Goal: Find specific page/section: Find specific page/section

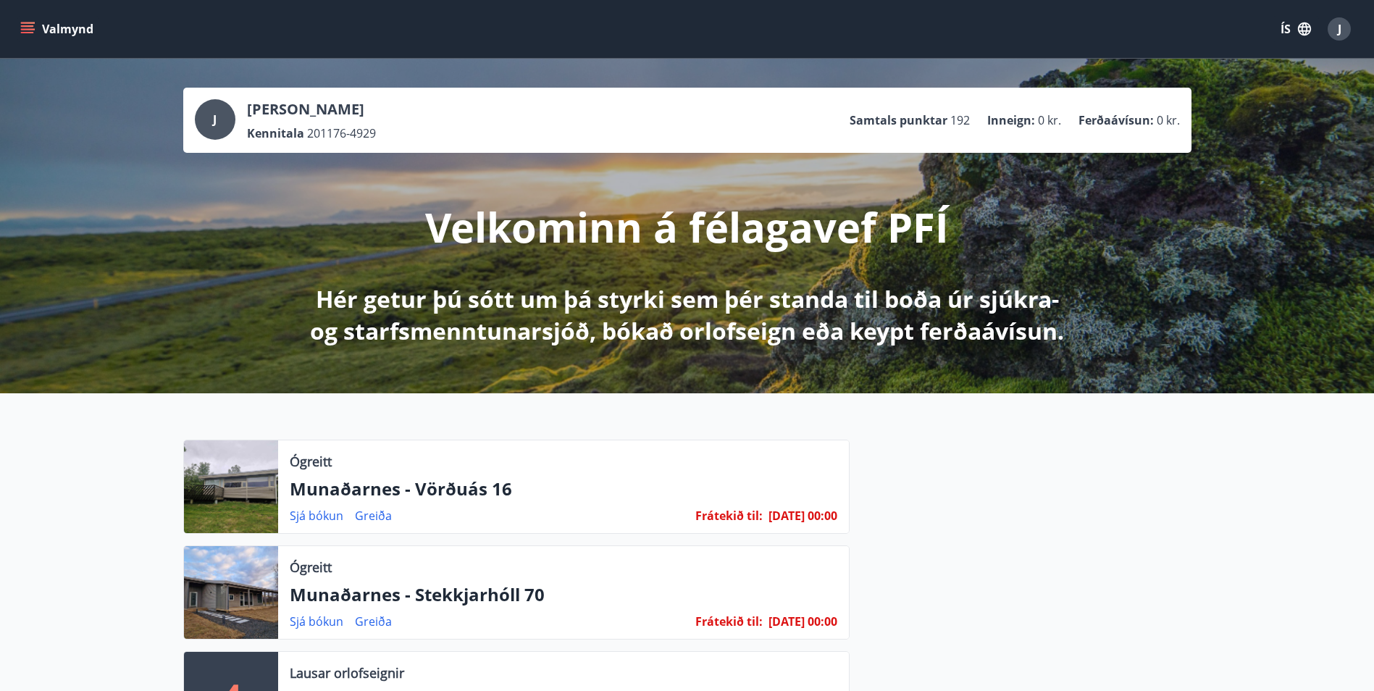
click at [23, 21] on button "Valmynd" at bounding box center [58, 29] width 82 height 26
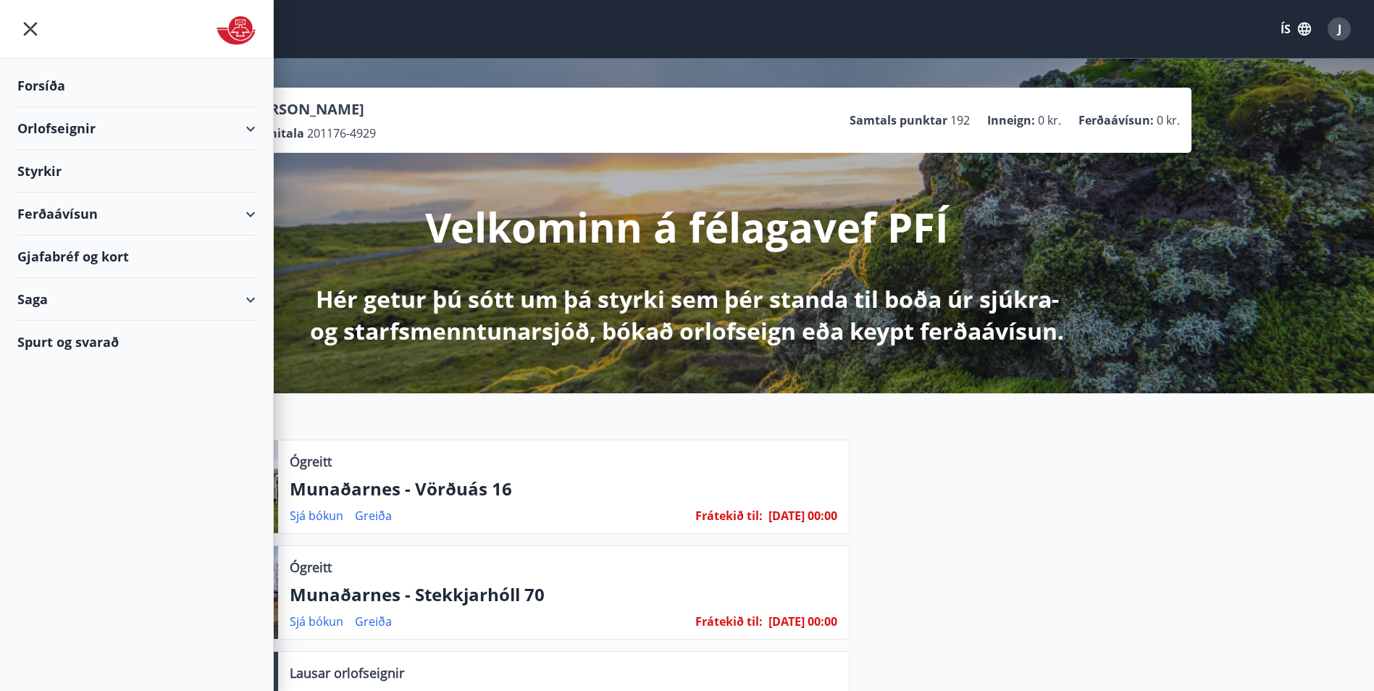
click at [120, 177] on div "Styrkir" at bounding box center [136, 171] width 238 height 43
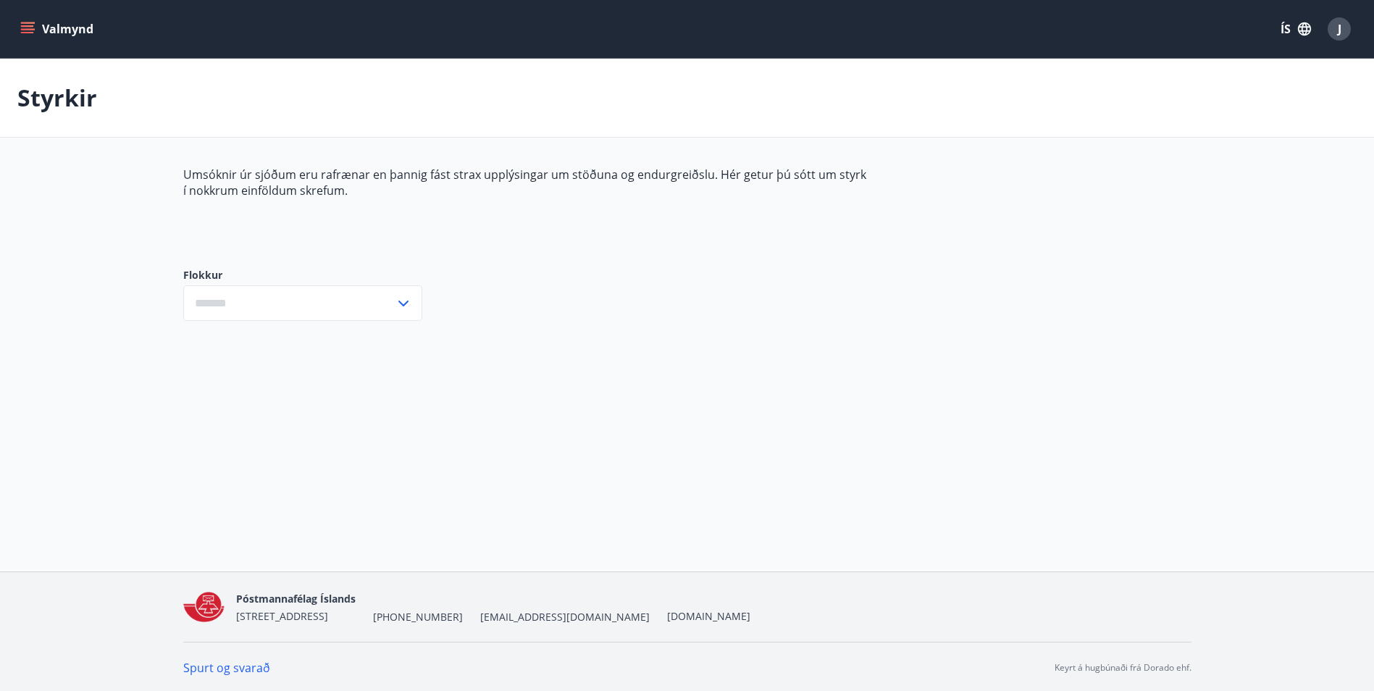
type input "***"
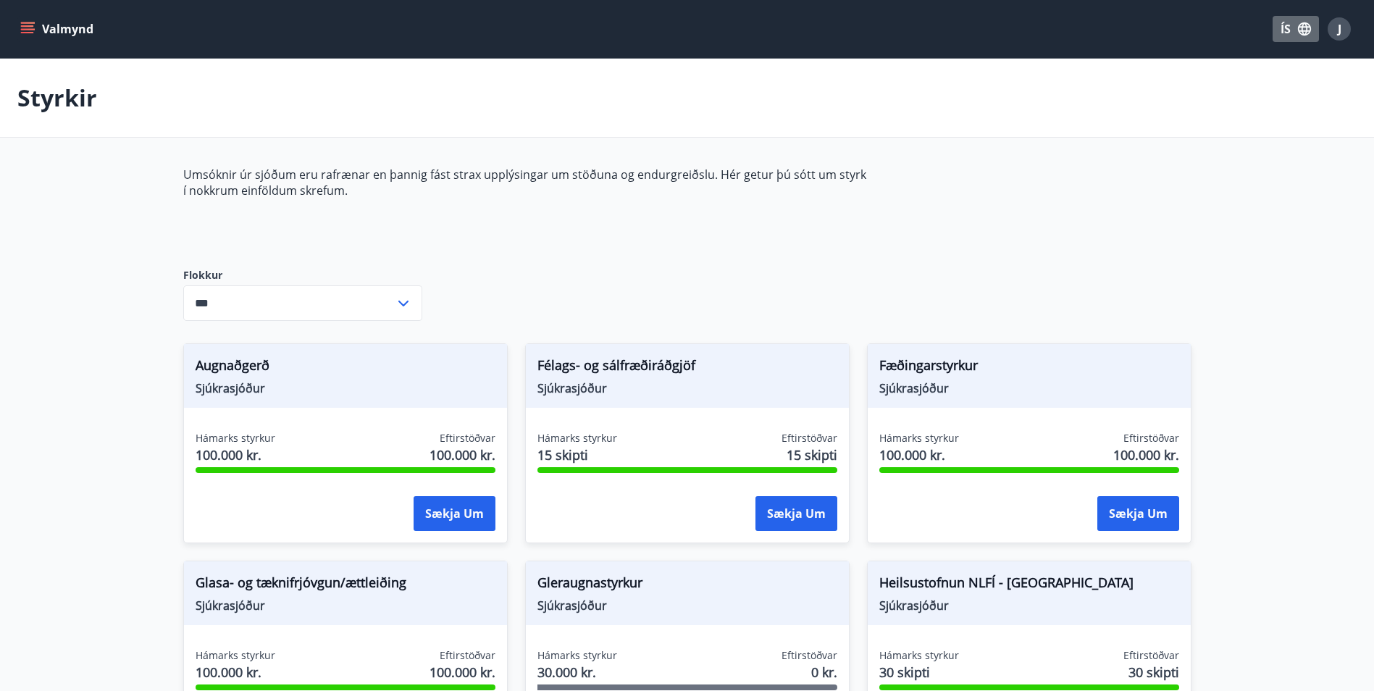
click at [1299, 23] on icon "button" at bounding box center [1304, 29] width 16 height 16
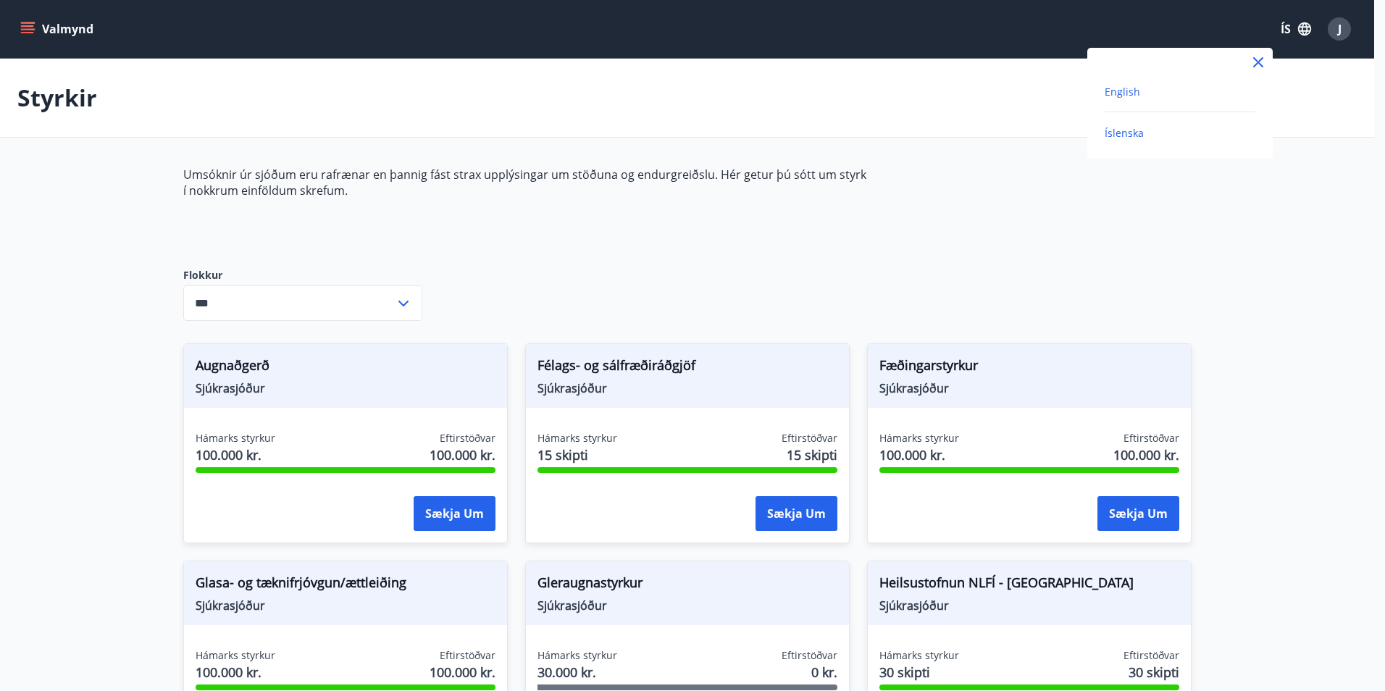
click at [1133, 86] on span "English" at bounding box center [1122, 92] width 35 height 14
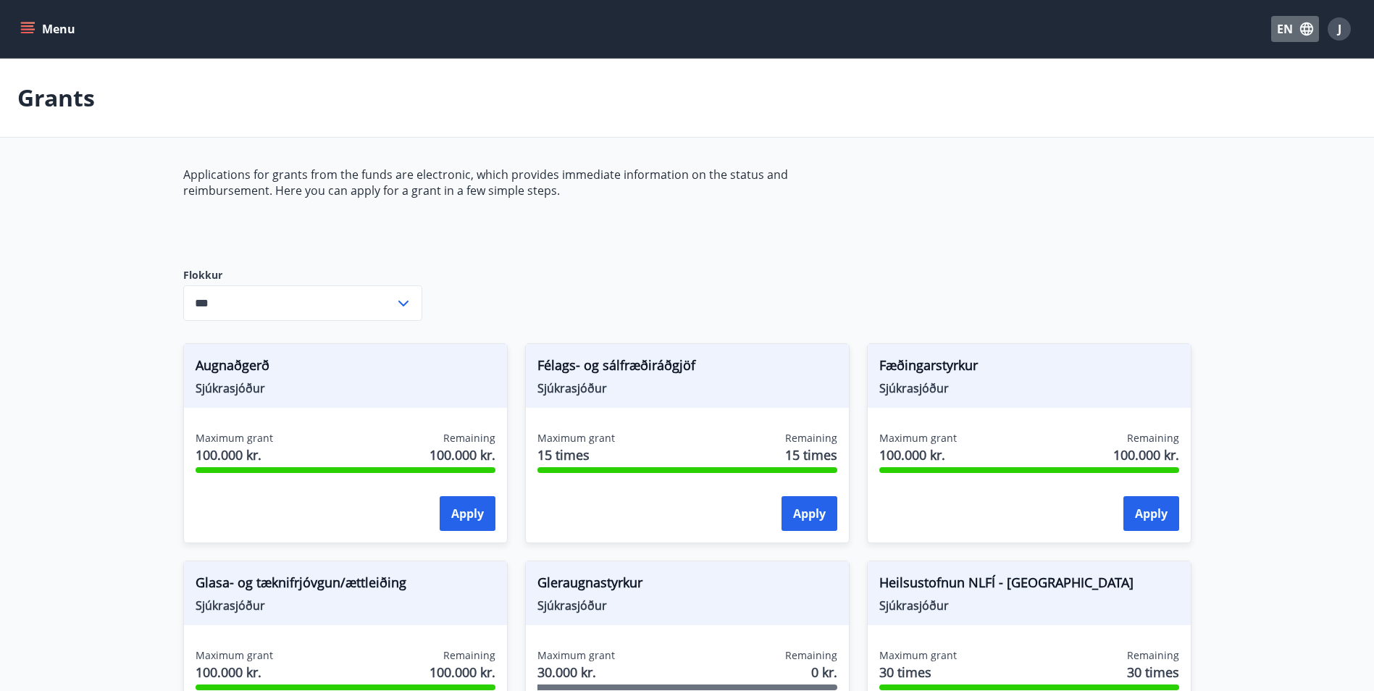
click at [1307, 24] on icon "button" at bounding box center [1306, 28] width 13 height 13
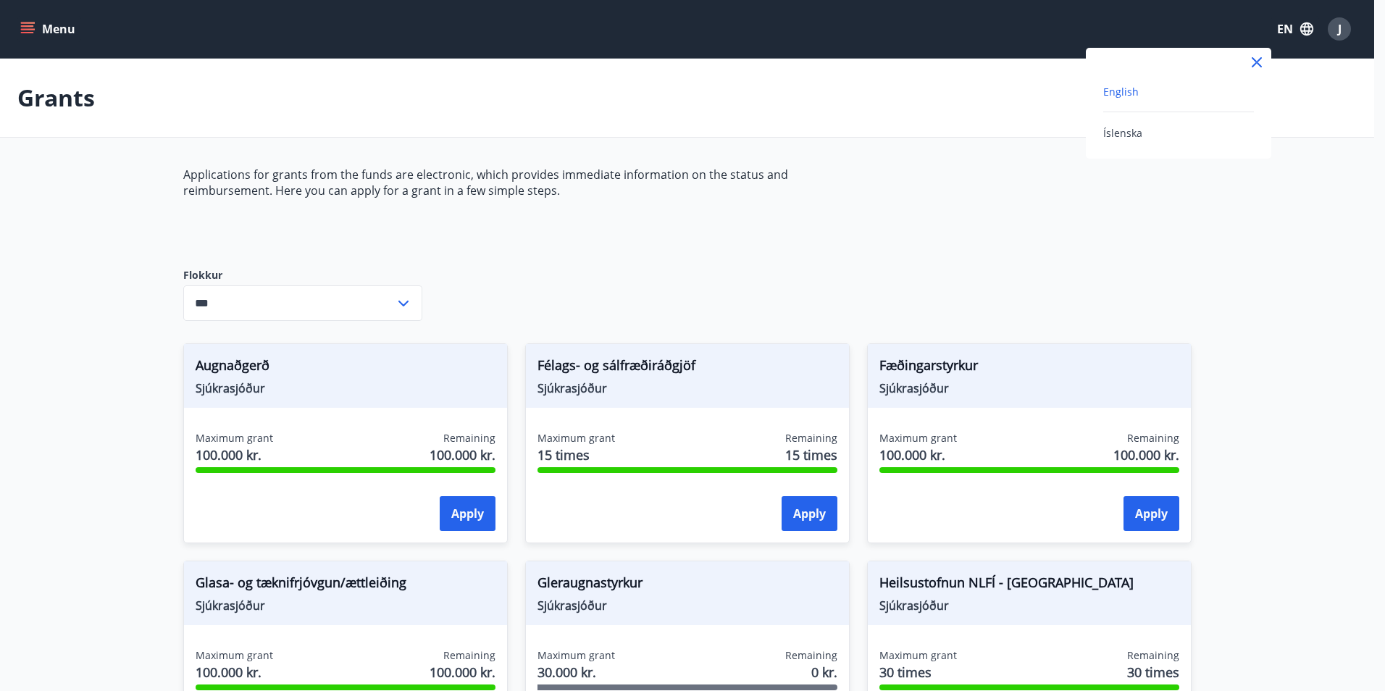
click at [1137, 144] on div "English Íslenska" at bounding box center [1178, 103] width 185 height 111
click at [1134, 135] on span "Íslenska" at bounding box center [1122, 133] width 39 height 14
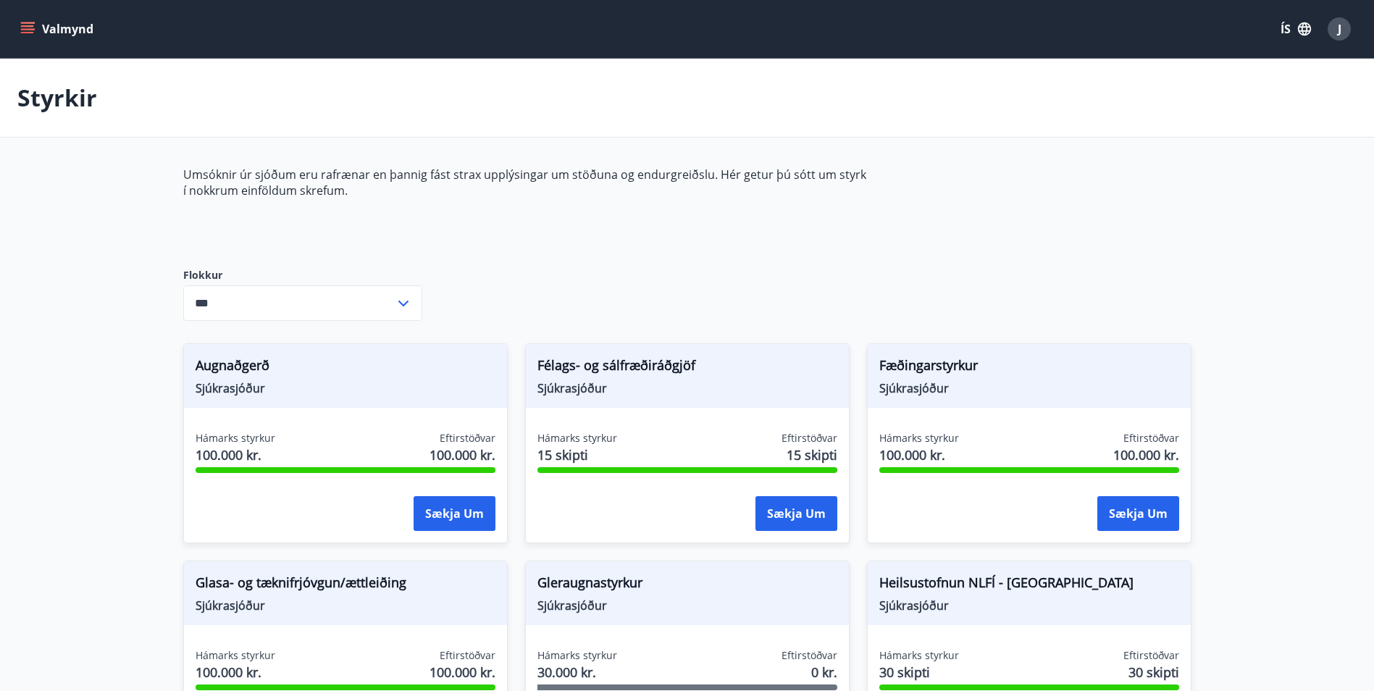
click at [22, 32] on icon "menu" at bounding box center [27, 32] width 13 height 1
